Goal: Register for event/course

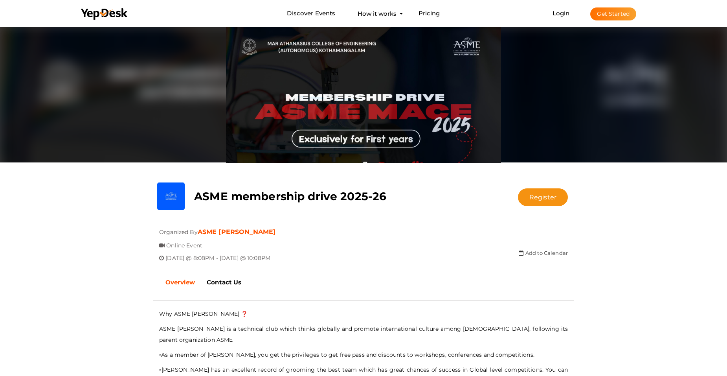
scroll to position [275, 0]
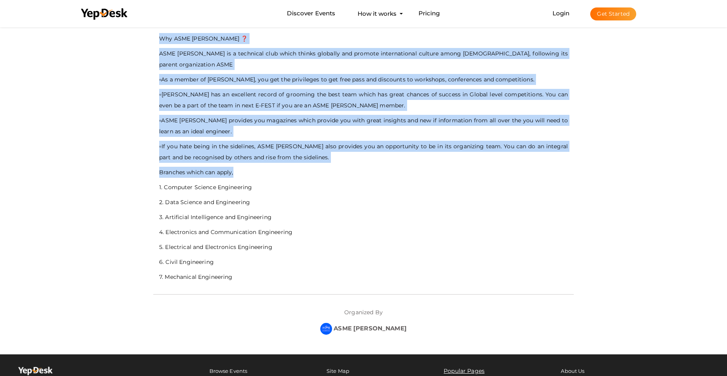
drag, startPoint x: 149, startPoint y: 158, endPoint x: 321, endPoint y: 156, distance: 171.8
click at [320, 156] on div "- No Description Available - Why ASME MACE ❓ ASME MACE is a technical club whic…" at bounding box center [363, 185] width 432 height 337
click at [323, 167] on p "Branches which can apply," at bounding box center [363, 172] width 409 height 11
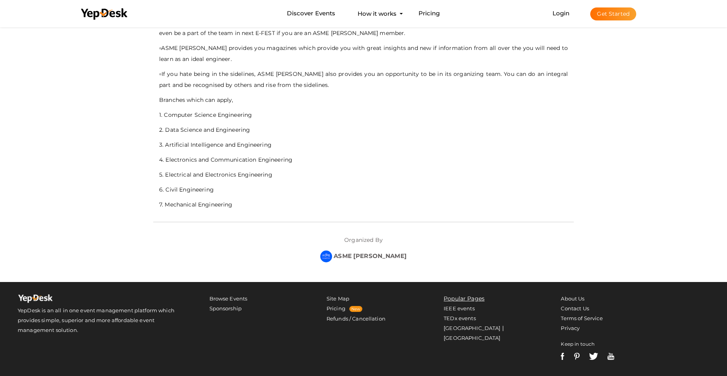
scroll to position [353, 0]
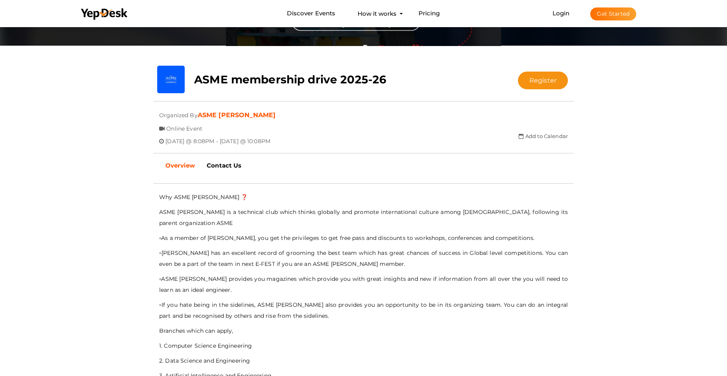
scroll to position [0, 0]
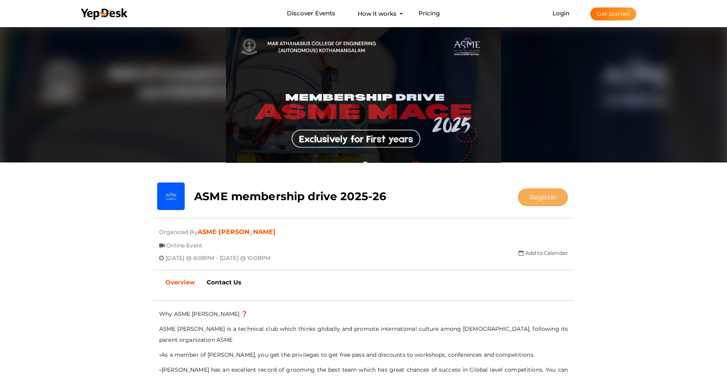
click at [538, 196] on button "Register" at bounding box center [543, 197] width 50 height 18
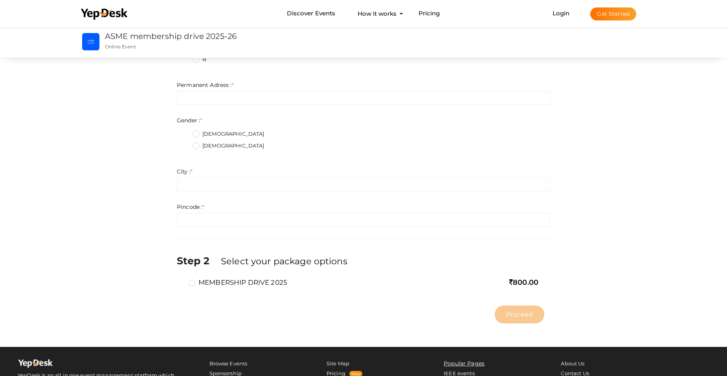
scroll to position [391, 0]
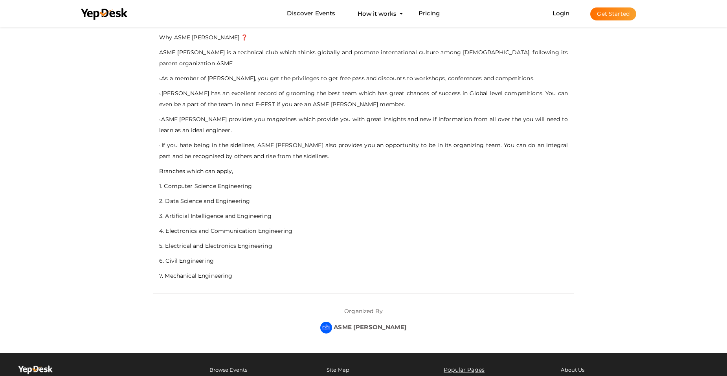
scroll to position [207, 0]
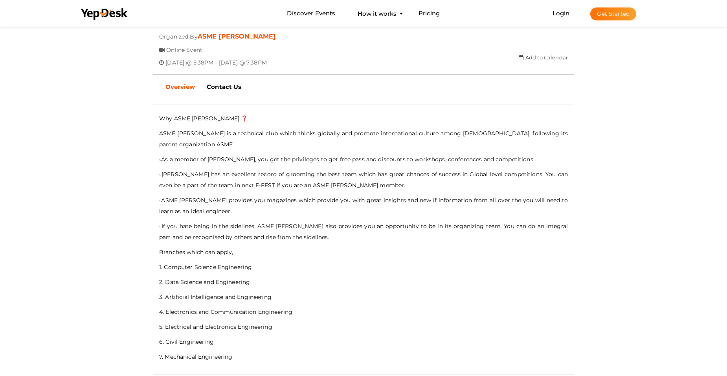
click at [608, 7] on button "Get Started" at bounding box center [613, 13] width 46 height 13
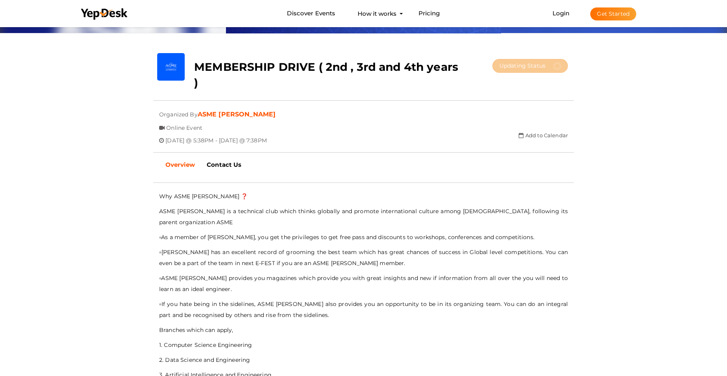
scroll to position [275, 0]
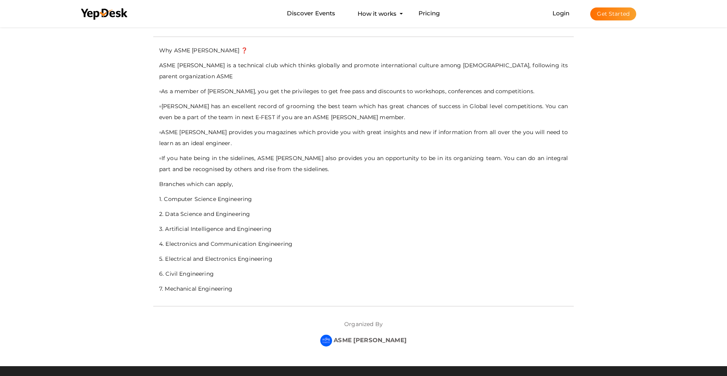
click at [597, 11] on button "Get Started" at bounding box center [613, 13] width 46 height 13
